Goal: Task Accomplishment & Management: Manage account settings

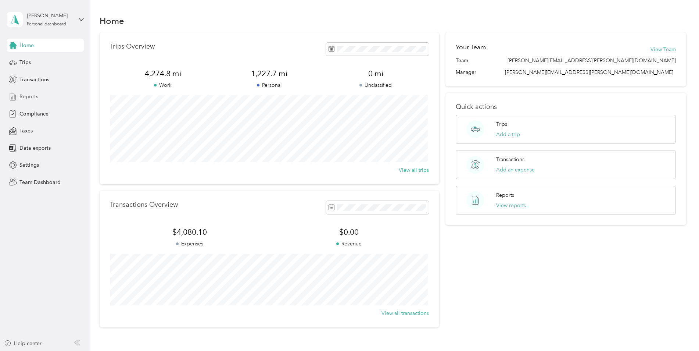
click at [27, 94] on span "Reports" at bounding box center [28, 97] width 19 height 8
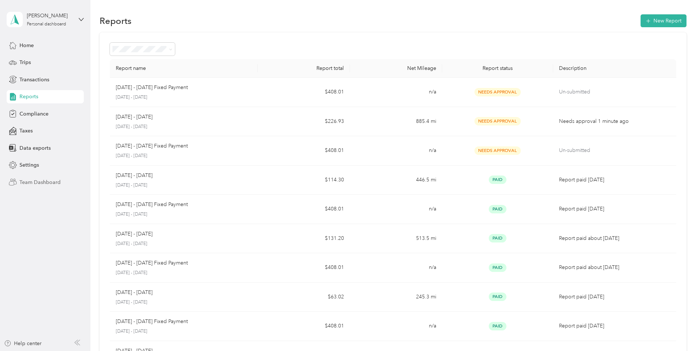
click at [38, 184] on span "Team Dashboard" at bounding box center [39, 182] width 41 height 8
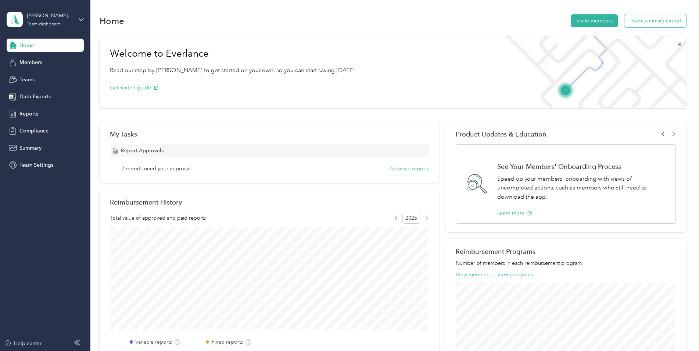
click at [637, 19] on button "Team summary export" at bounding box center [656, 20] width 62 height 13
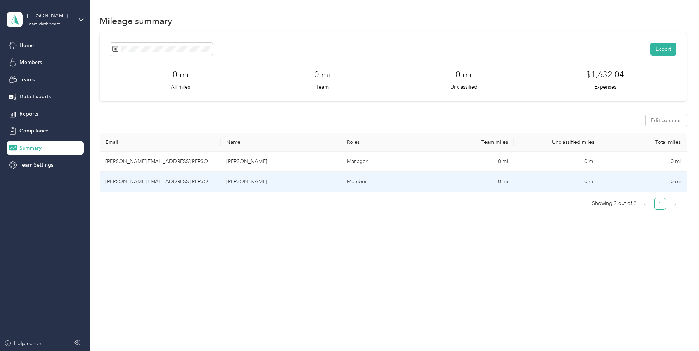
click at [236, 183] on td "[PERSON_NAME]" at bounding box center [281, 182] width 121 height 20
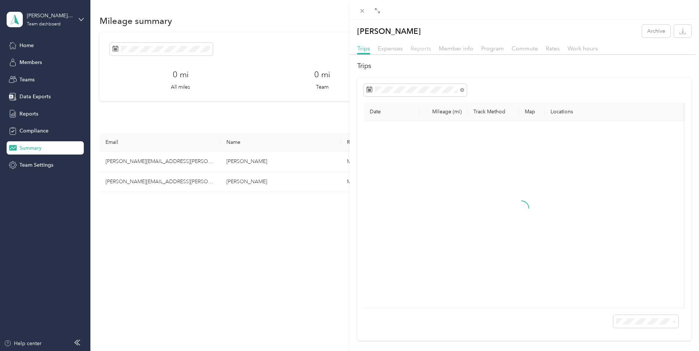
click at [422, 48] on span "Reports" at bounding box center [421, 48] width 21 height 7
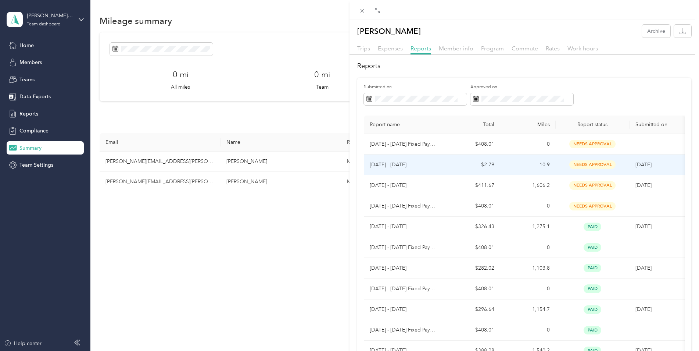
click at [598, 164] on span "needs approval" at bounding box center [593, 164] width 46 height 8
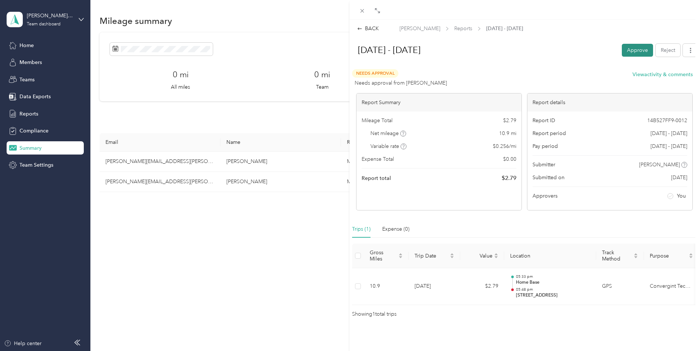
click at [629, 48] on button "Approve" at bounding box center [637, 50] width 31 height 13
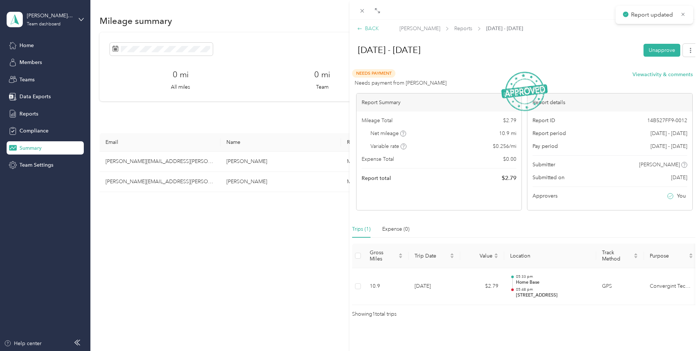
click at [369, 26] on div "BACK" at bounding box center [368, 29] width 22 height 8
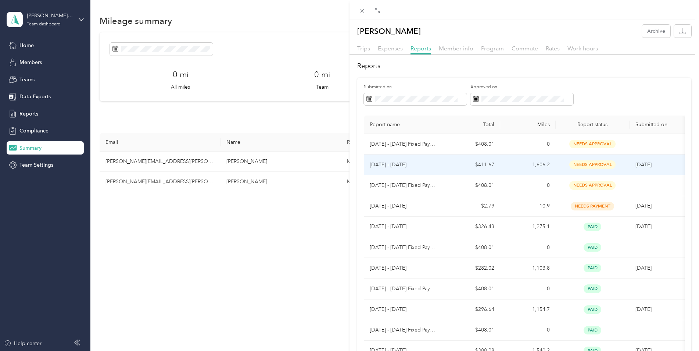
click at [439, 165] on td "[DATE] - [DATE]" at bounding box center [404, 164] width 81 height 21
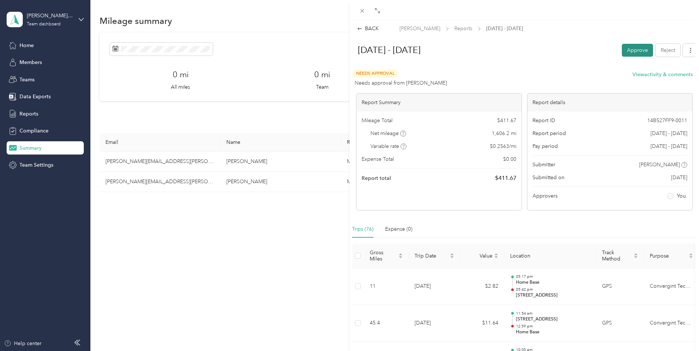
click at [630, 47] on button "Approve" at bounding box center [637, 50] width 31 height 13
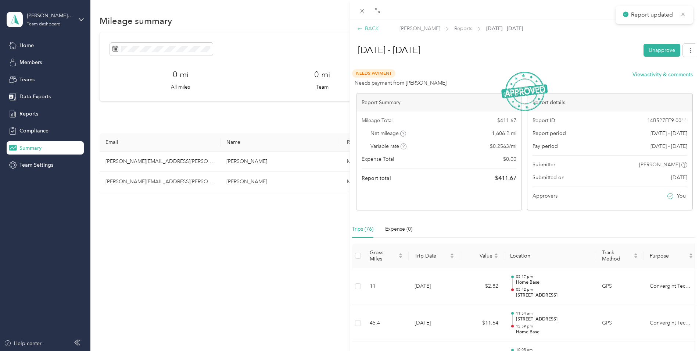
click at [368, 28] on div "BACK" at bounding box center [368, 29] width 22 height 8
